Goal: Find contact information: Find contact information

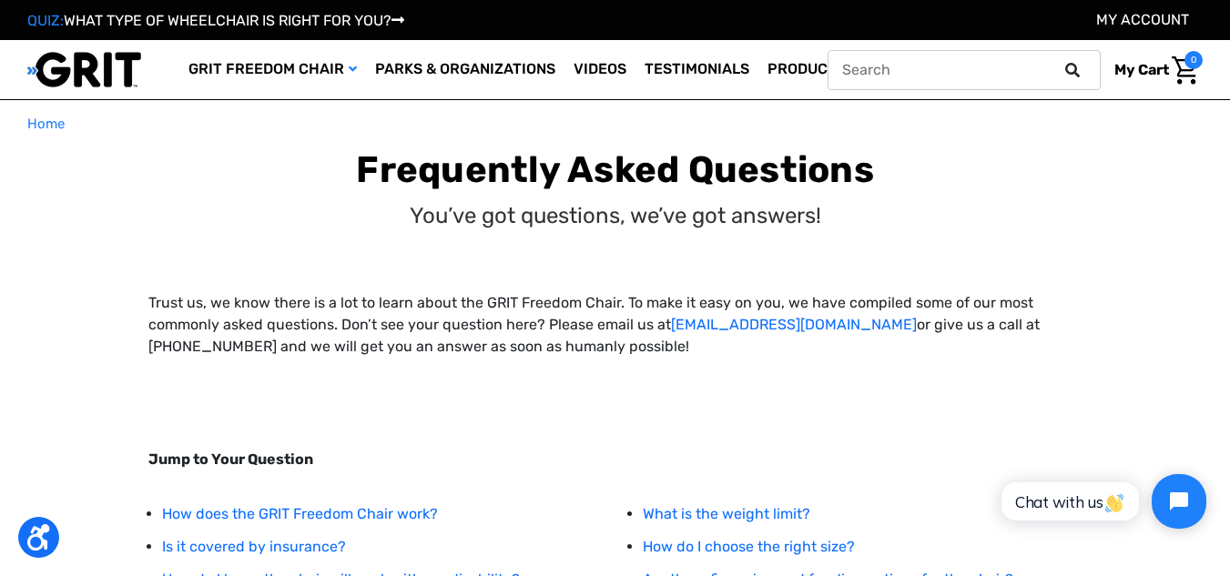
click at [1088, 73] on button at bounding box center [1077, 70] width 36 height 16
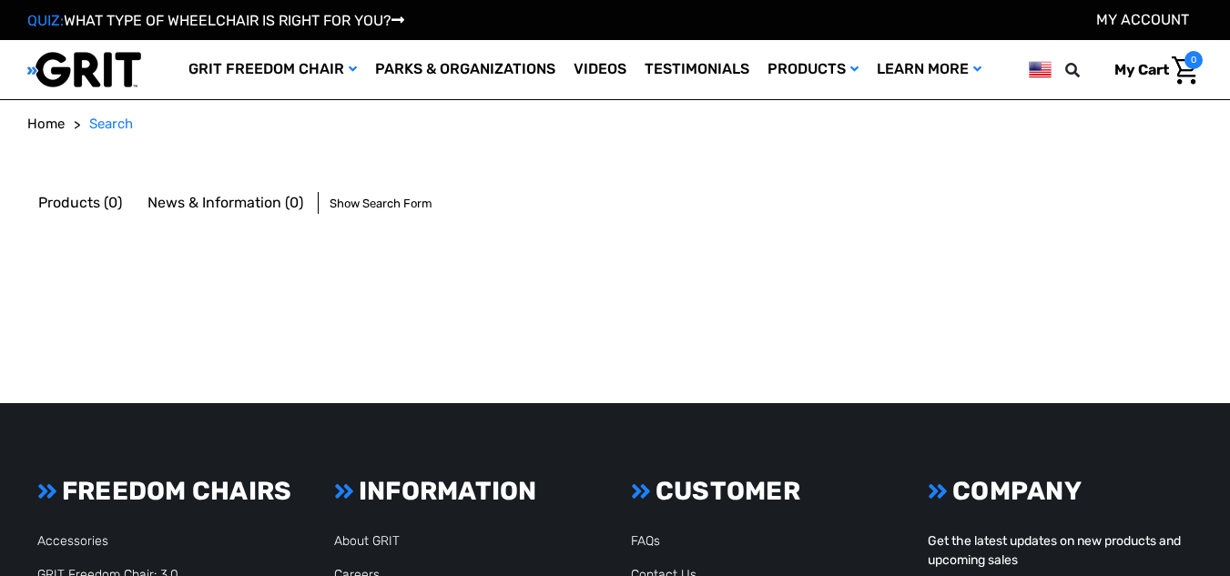
click at [1087, 69] on button at bounding box center [1077, 70] width 36 height 16
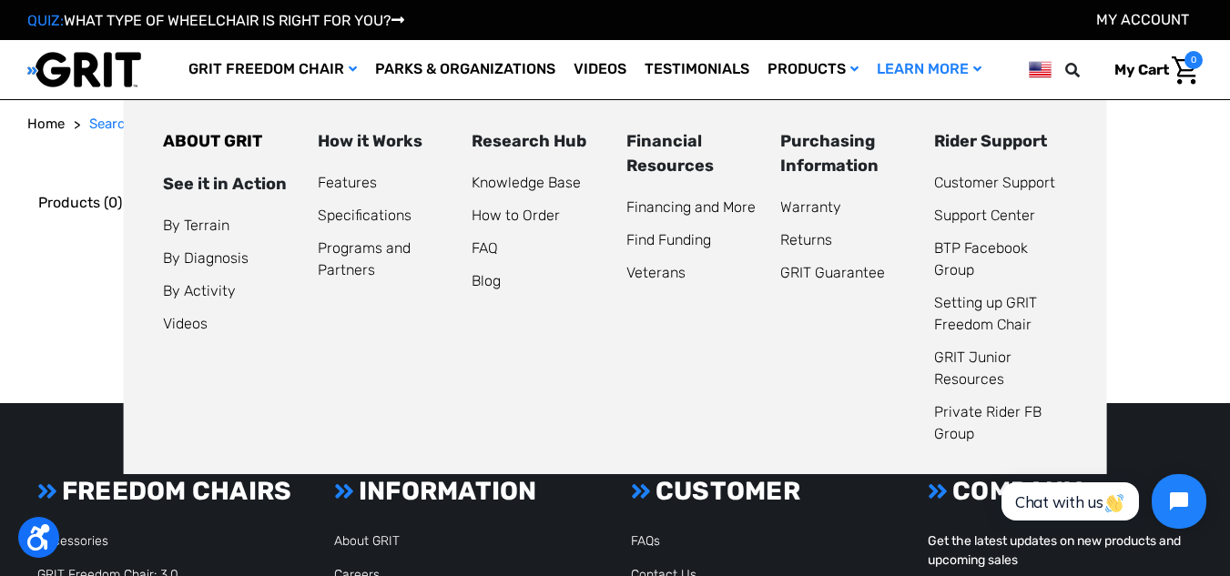
click at [471, 226] on li "How to Order" at bounding box center [537, 216] width 132 height 22
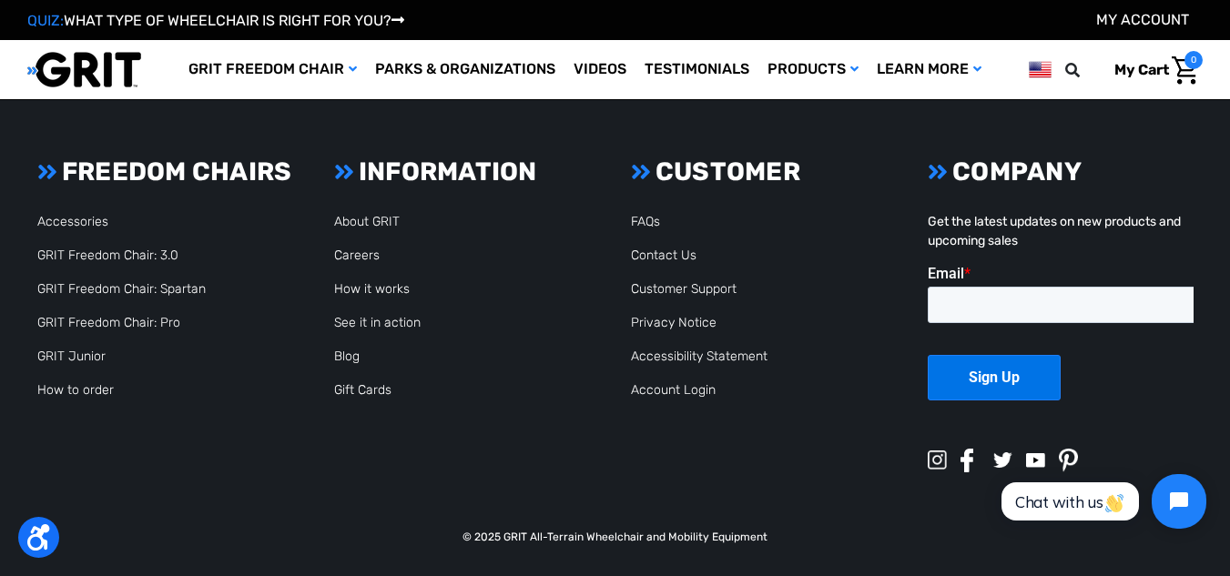
scroll to position [225, 0]
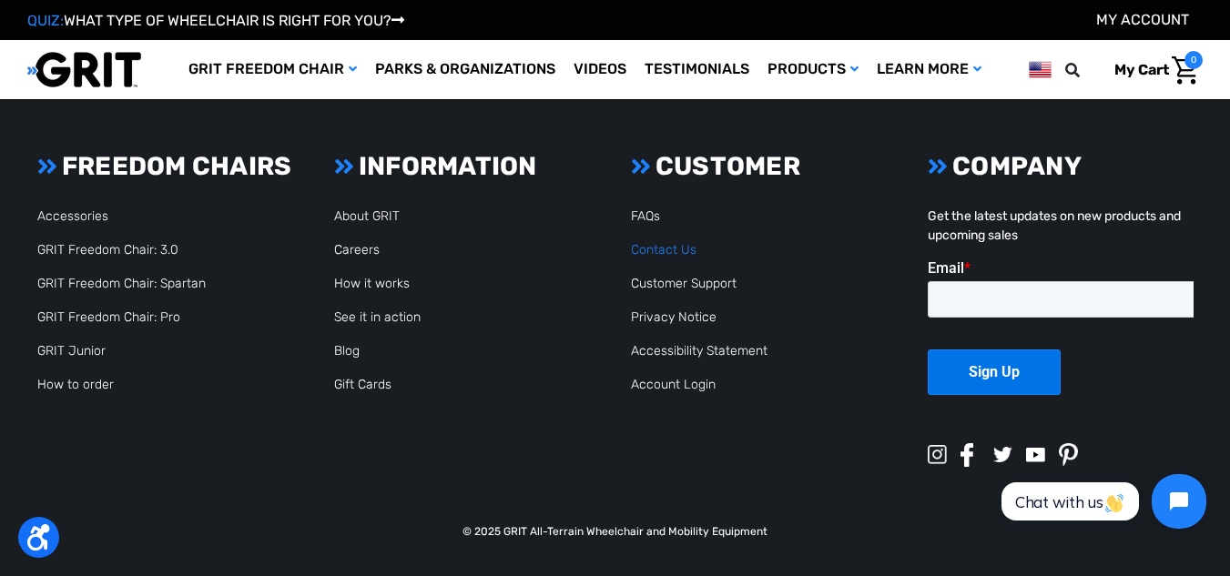
click at [653, 245] on link "Contact Us" at bounding box center [664, 249] width 66 height 15
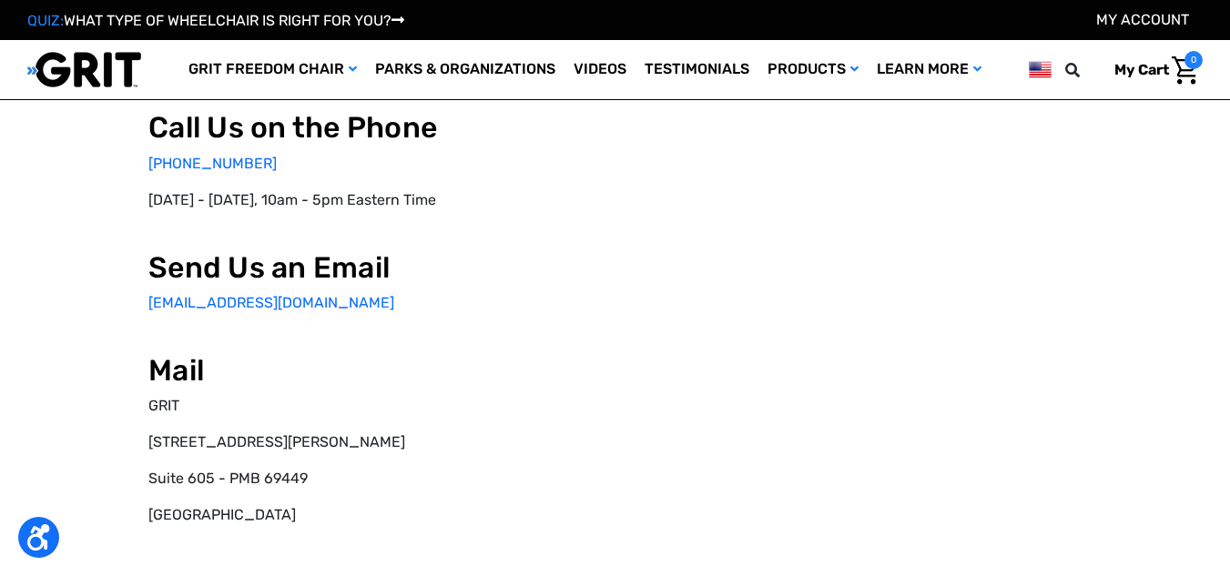
select select "US"
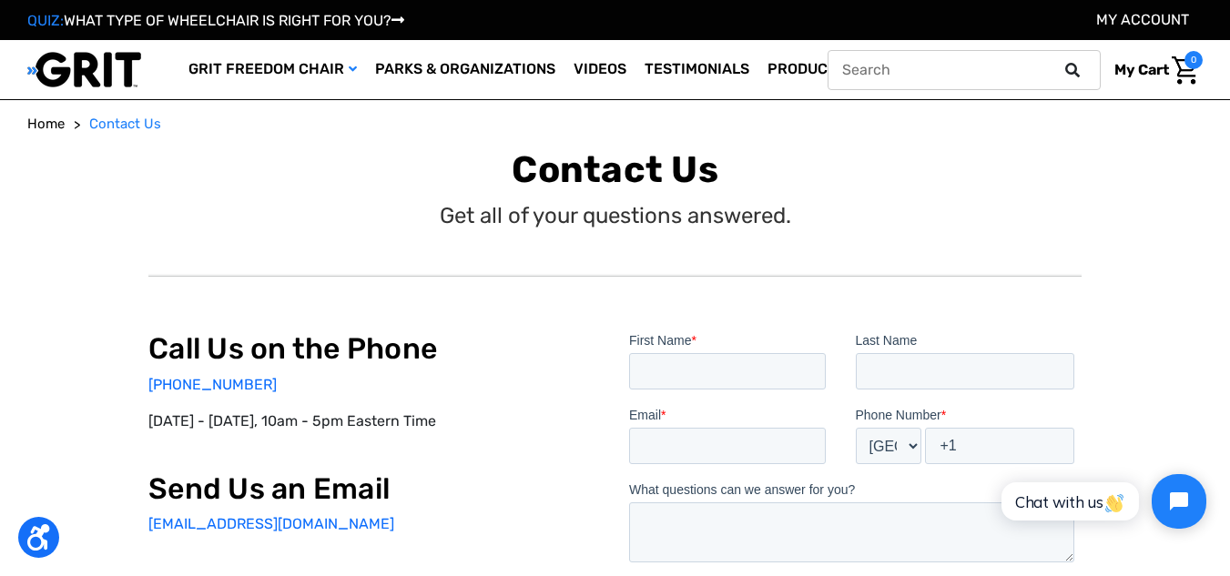
click at [1065, 66] on icon at bounding box center [1072, 70] width 15 height 15
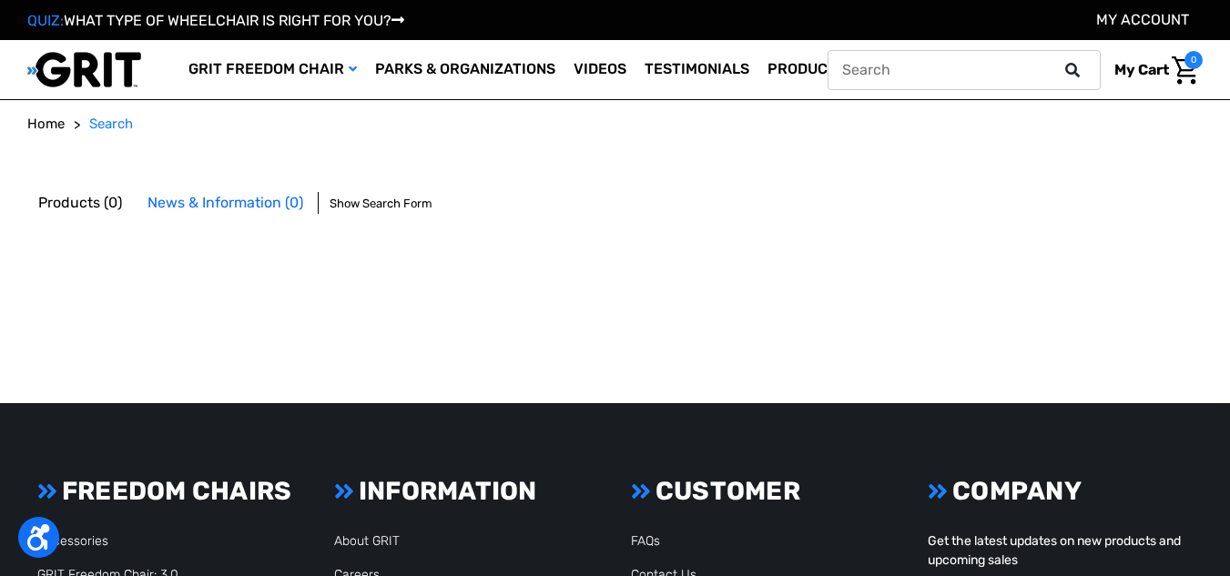
drag, startPoint x: 1079, startPoint y: 68, endPoint x: 1068, endPoint y: 66, distance: 11.1
click at [1079, 68] on button at bounding box center [1077, 70] width 36 height 16
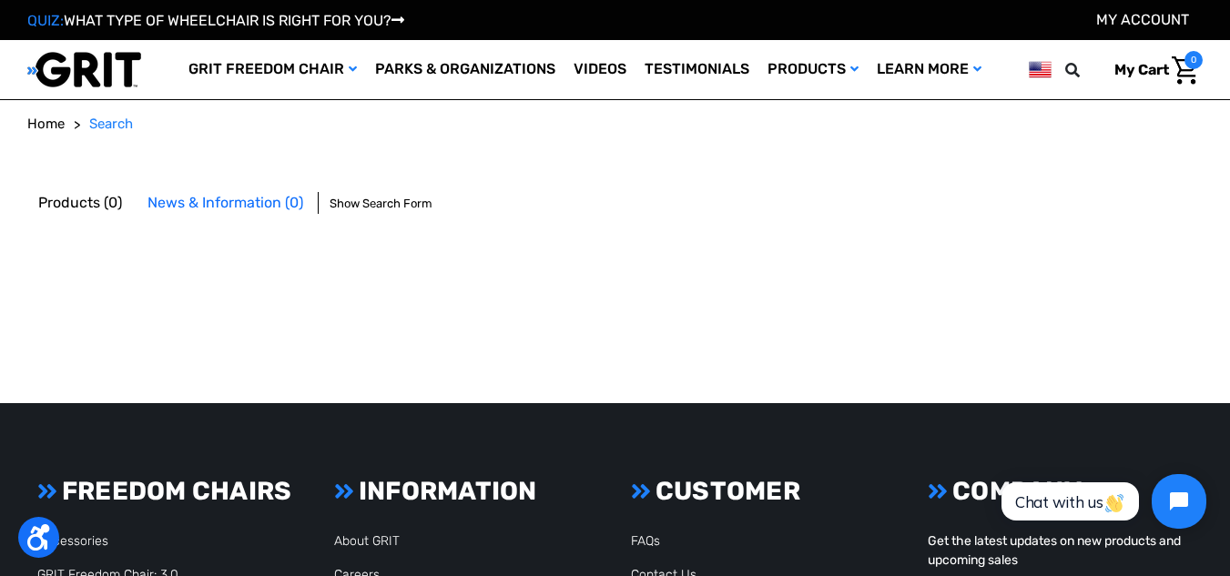
click at [1104, 90] on header "Toggle menu My Cart 0 Search GRIT Freedom Chair Shop All Parks & Organizations …" at bounding box center [615, 69] width 1230 height 59
click at [76, 59] on img at bounding box center [84, 69] width 114 height 37
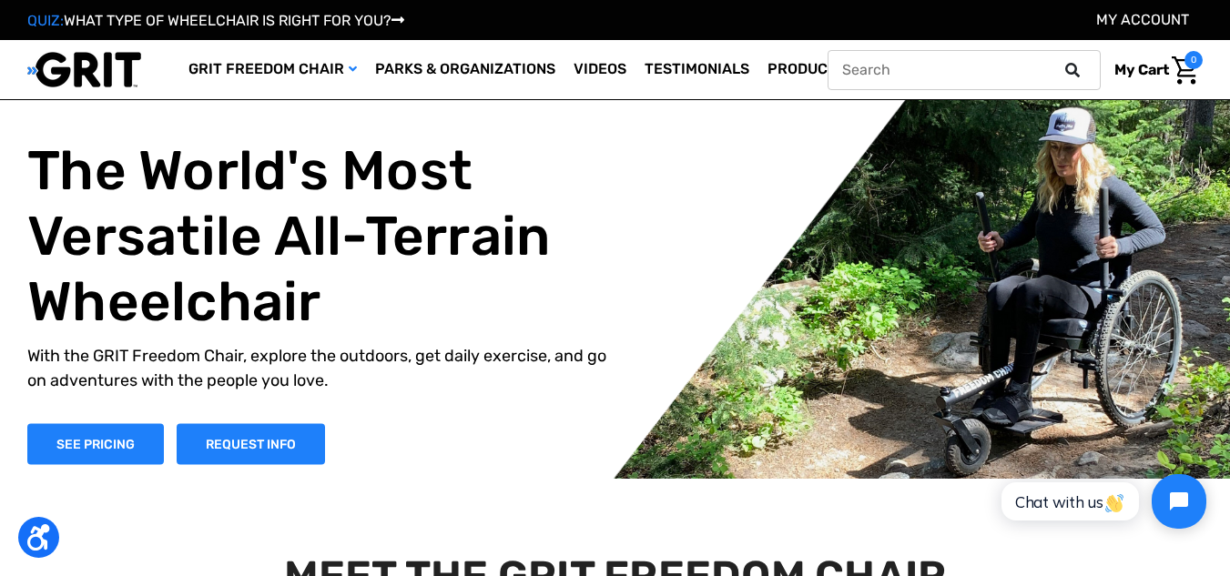
click at [1073, 73] on icon at bounding box center [1072, 70] width 15 height 15
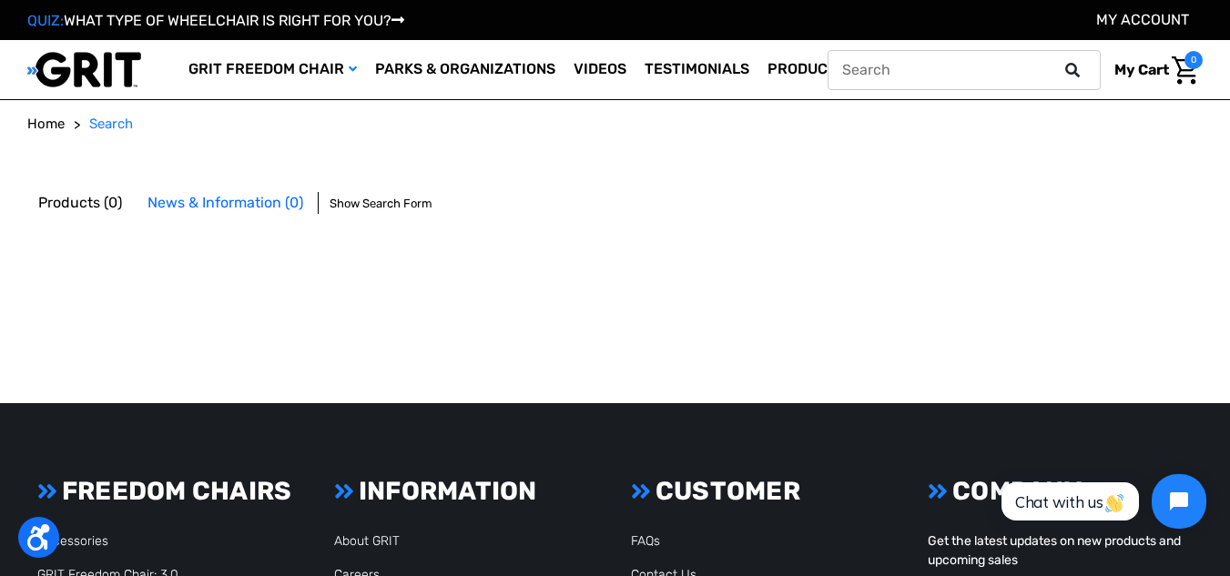
click at [1069, 68] on icon at bounding box center [1072, 70] width 15 height 15
click at [223, 195] on span "News & Information (0)" at bounding box center [225, 202] width 156 height 17
